Goal: Task Accomplishment & Management: Use online tool/utility

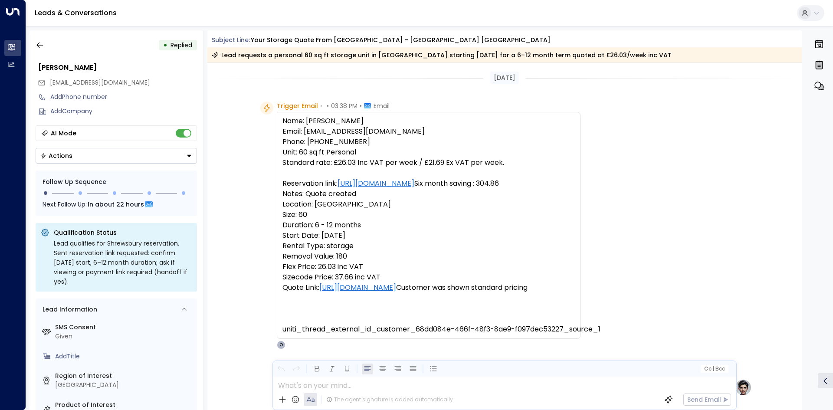
scroll to position [323, 0]
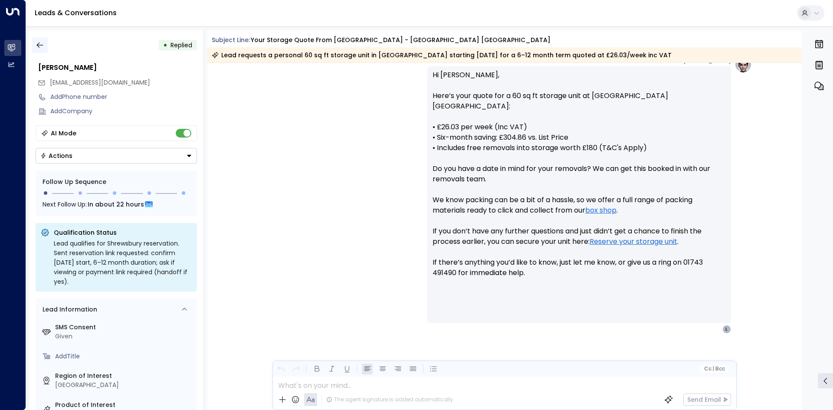
click at [40, 42] on button "button" at bounding box center [40, 45] width 16 height 16
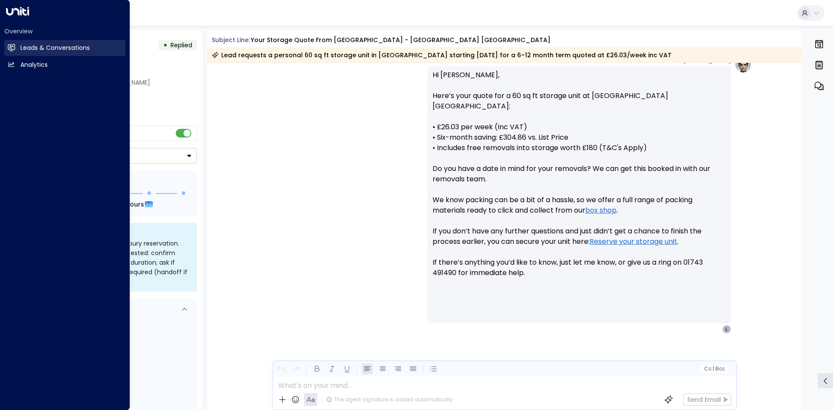
click at [18, 46] on link "Leads & Conversations Leads & Conversations" at bounding box center [64, 48] width 121 height 16
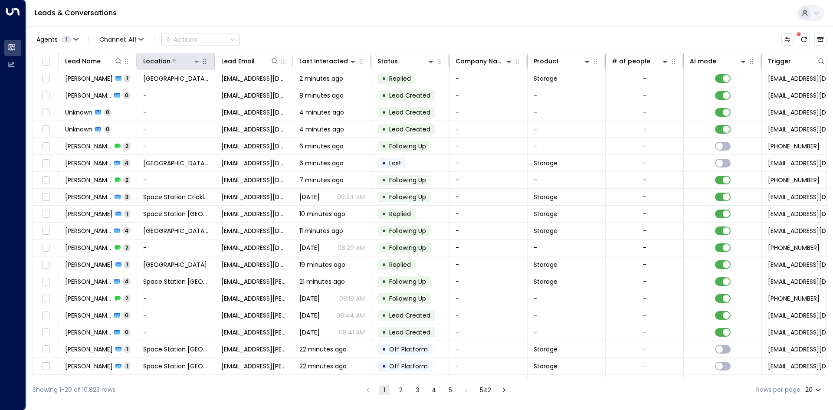
click at [200, 63] on button at bounding box center [196, 61] width 9 height 9
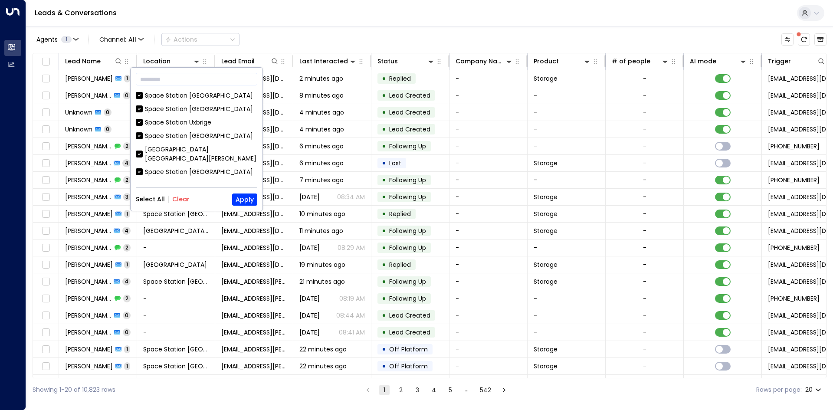
click at [186, 203] on div "Select All Clear Apply" at bounding box center [196, 199] width 121 height 12
click at [184, 199] on button "Clear" at bounding box center [180, 199] width 17 height 7
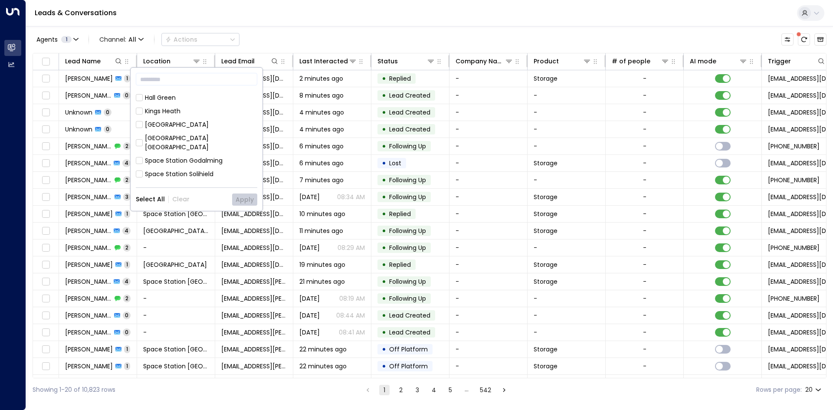
scroll to position [362, 0]
click at [205, 205] on div "[GEOGRAPHIC_DATA] [GEOGRAPHIC_DATA]" at bounding box center [201, 214] width 112 height 18
click at [234, 193] on button "Apply" at bounding box center [244, 199] width 25 height 12
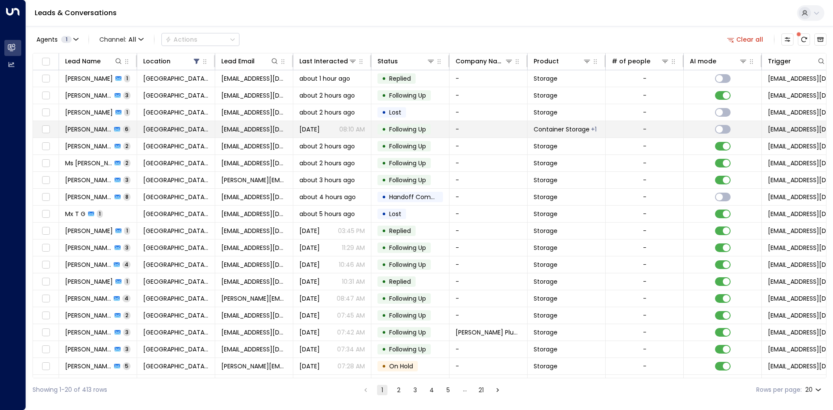
click at [121, 125] on div "[PERSON_NAME] 6" at bounding box center [98, 129] width 66 height 9
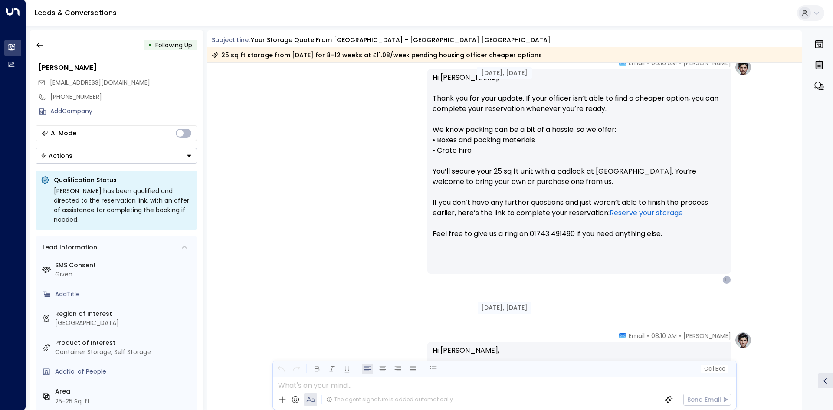
scroll to position [976, 0]
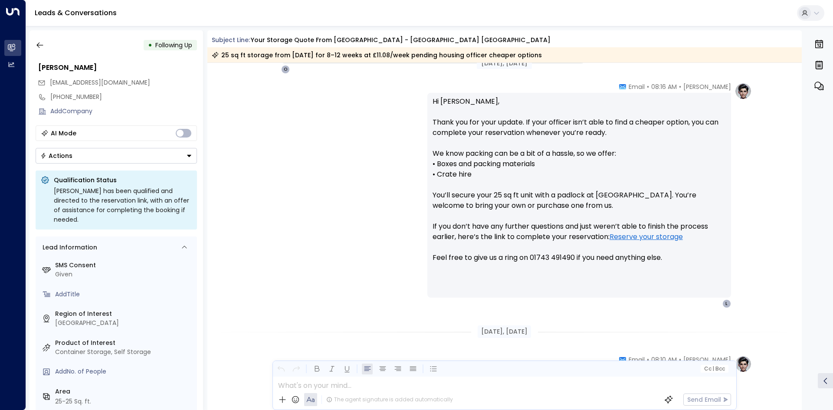
click at [43, 56] on div "• Following Up [PERSON_NAME] [EMAIL_ADDRESS][DOMAIN_NAME] [PHONE_NUMBER] Add Co…" at bounding box center [116, 220] width 174 height 380
click at [43, 49] on icon "button" at bounding box center [40, 45] width 9 height 9
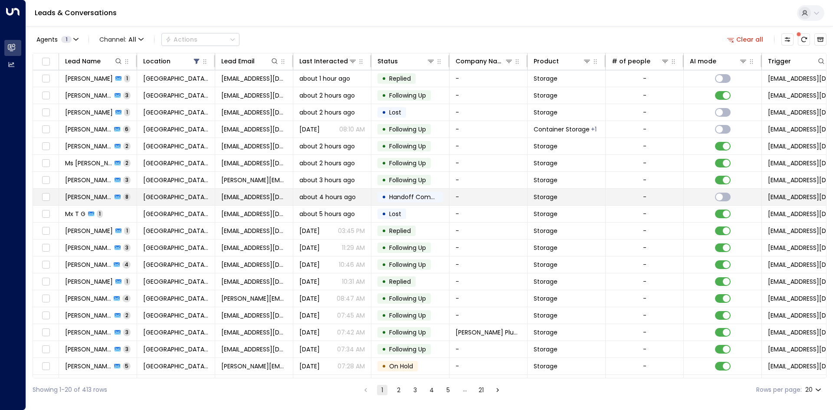
click at [147, 192] on td "[GEOGRAPHIC_DATA] [GEOGRAPHIC_DATA]" at bounding box center [176, 197] width 78 height 16
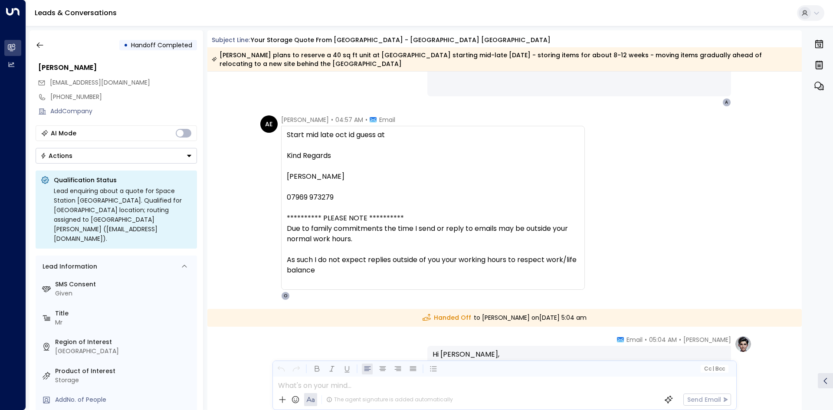
scroll to position [2150, 0]
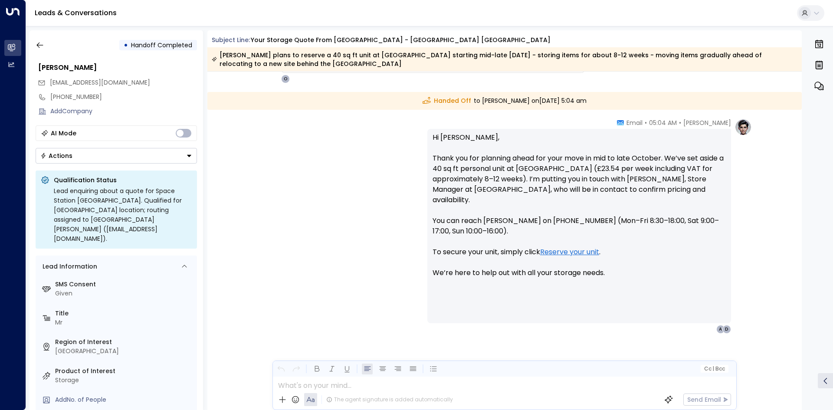
drag, startPoint x: 315, startPoint y: 190, endPoint x: 330, endPoint y: 198, distance: 17.5
